Goal: Information Seeking & Learning: Learn about a topic

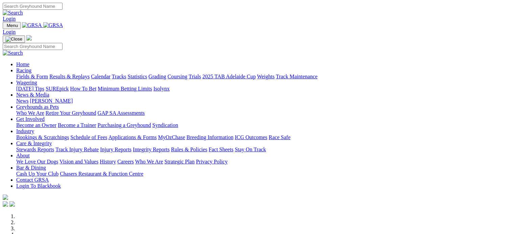
click at [90, 74] on link "Results & Replays" at bounding box center [69, 77] width 40 height 6
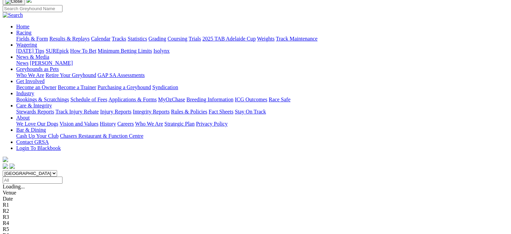
scroll to position [48, 0]
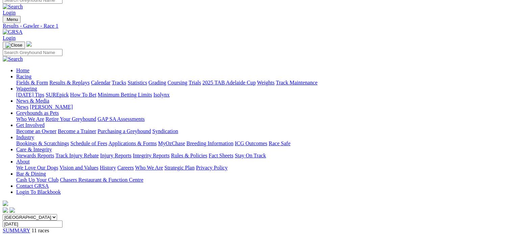
scroll to position [5, 0]
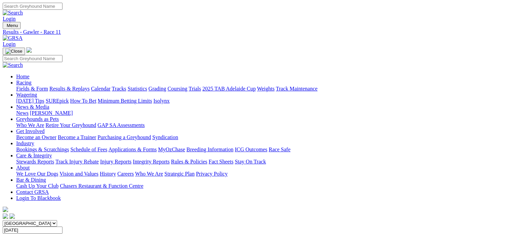
click at [44, 86] on link "Fields & Form" at bounding box center [32, 89] width 32 height 6
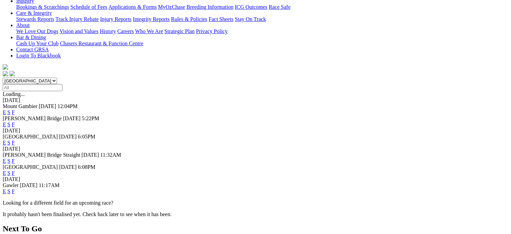
scroll to position [143, 0]
click at [15, 188] on link "F" at bounding box center [13, 191] width 3 height 6
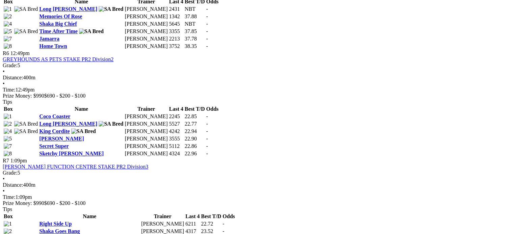
scroll to position [829, 0]
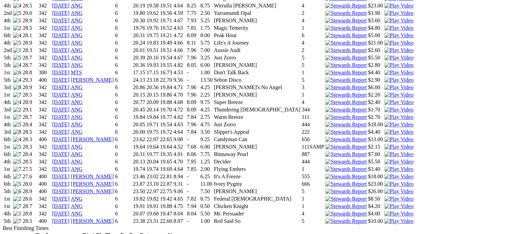
scroll to position [583, 5]
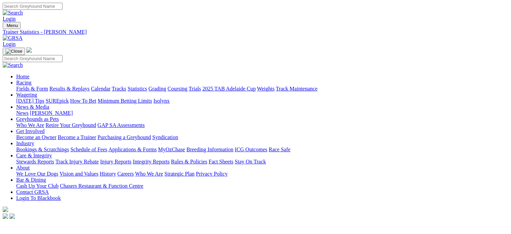
scroll to position [16, 0]
